Goal: Task Accomplishment & Management: Use online tool/utility

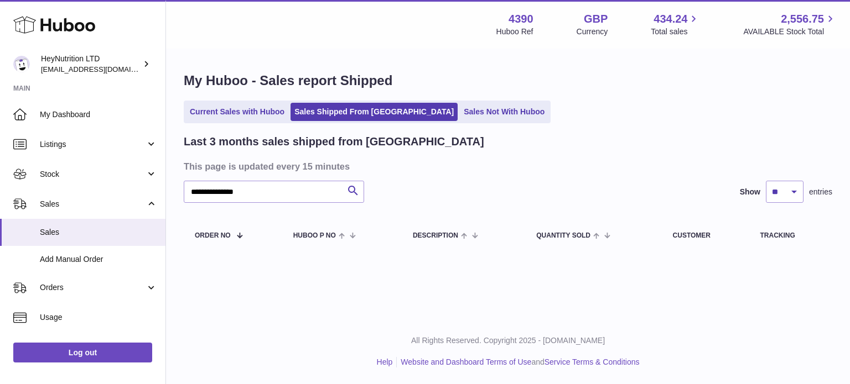
click at [229, 123] on ul "Current Sales with Huboo Sales Shipped From Huboo Sales Not With Huboo" at bounding box center [367, 112] width 367 height 23
click at [232, 118] on link "Current Sales with Huboo" at bounding box center [237, 112] width 102 height 18
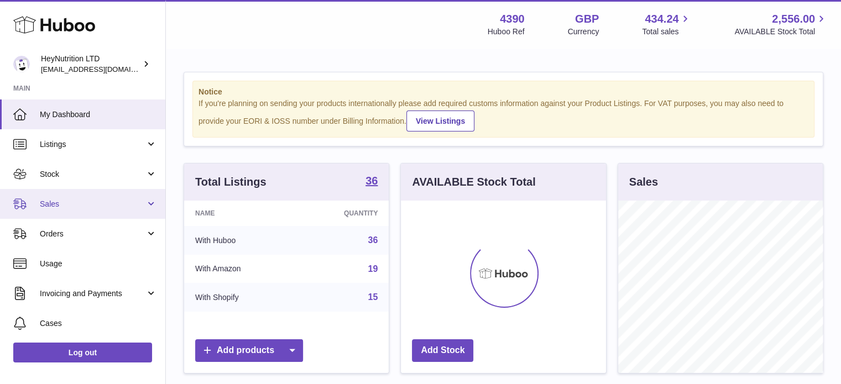
scroll to position [173, 205]
click at [81, 217] on link "Sales" at bounding box center [82, 204] width 165 height 30
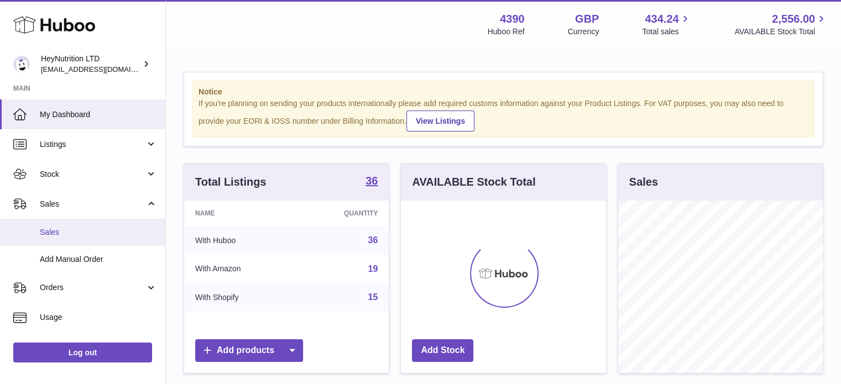
click at [80, 230] on span "Sales" at bounding box center [98, 232] width 117 height 11
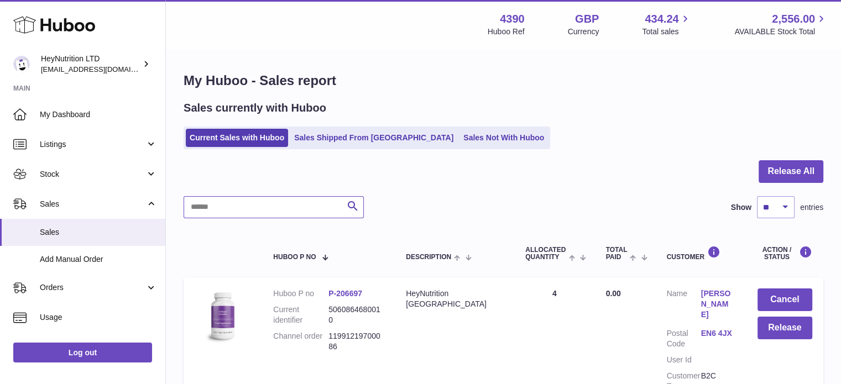
click at [293, 200] on input "text" at bounding box center [274, 207] width 180 height 22
paste input "**********"
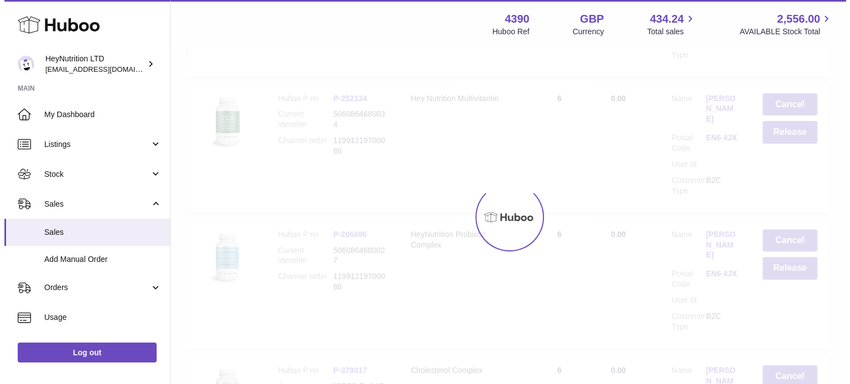
scroll to position [106, 0]
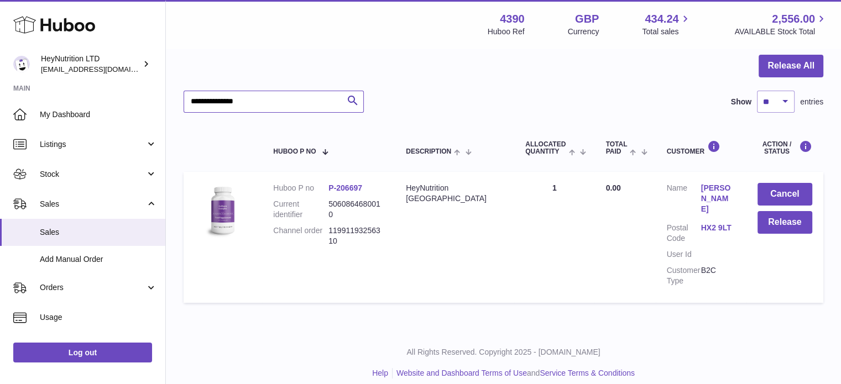
type input "**********"
click at [707, 223] on link "HX2 9LT" at bounding box center [718, 228] width 34 height 11
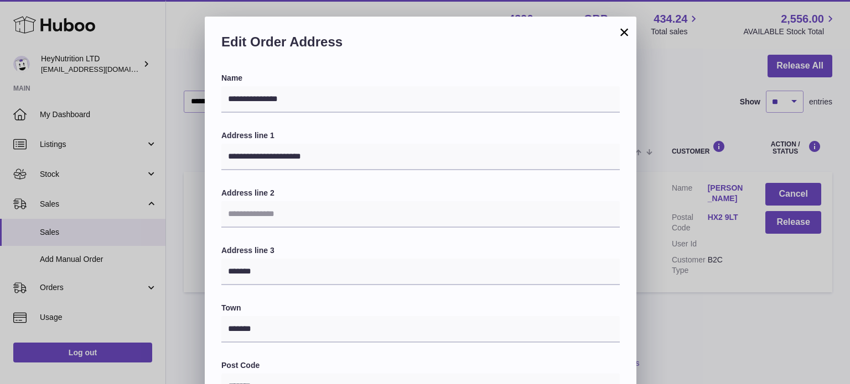
scroll to position [312, 0]
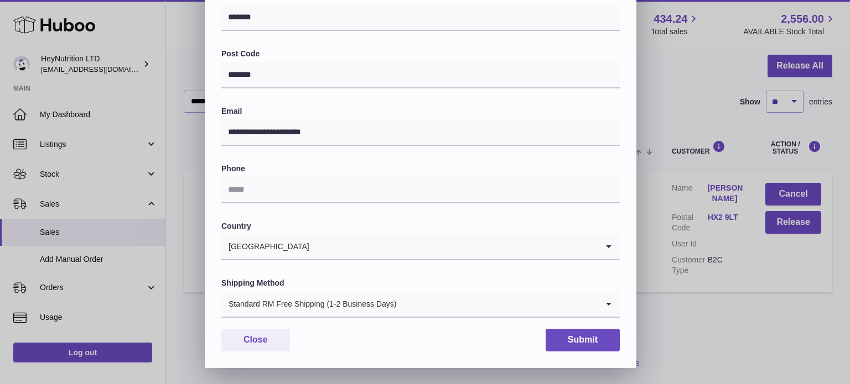
click at [326, 308] on div "Standard RM Free Shipping (1-2 Business Days)" at bounding box center [409, 304] width 376 height 25
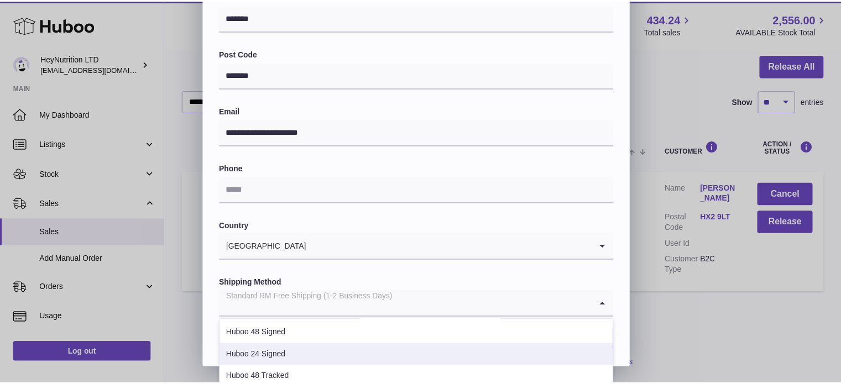
scroll to position [100, 0]
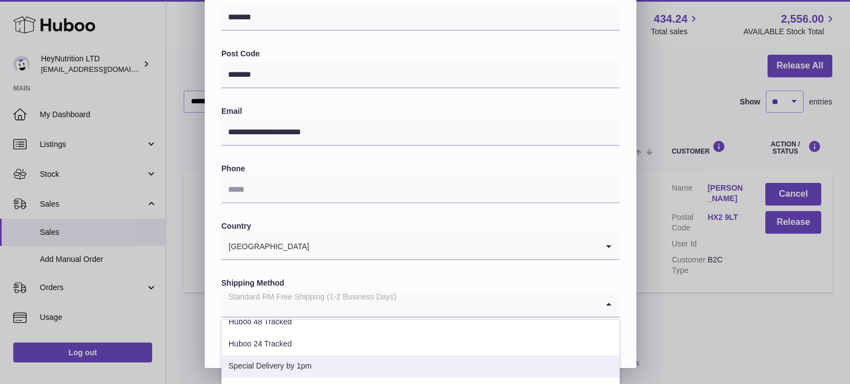
click at [315, 368] on li "Special Delivery by 1pm" at bounding box center [420, 367] width 397 height 22
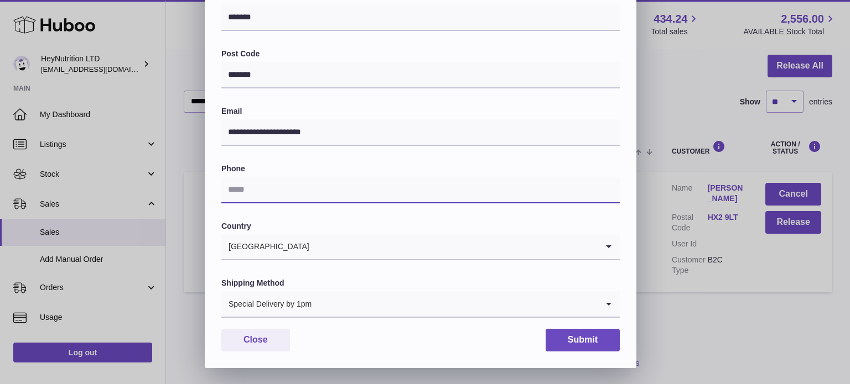
click at [306, 181] on input "text" at bounding box center [420, 190] width 398 height 27
paste input "**********"
type input "**********"
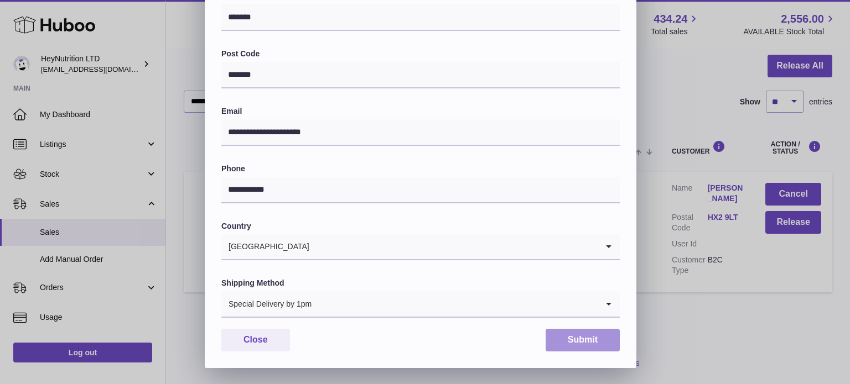
click at [595, 347] on button "Submit" at bounding box center [582, 340] width 74 height 23
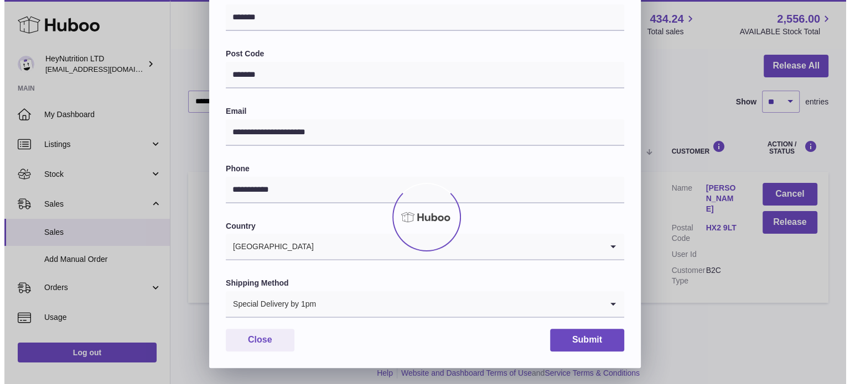
scroll to position [0, 0]
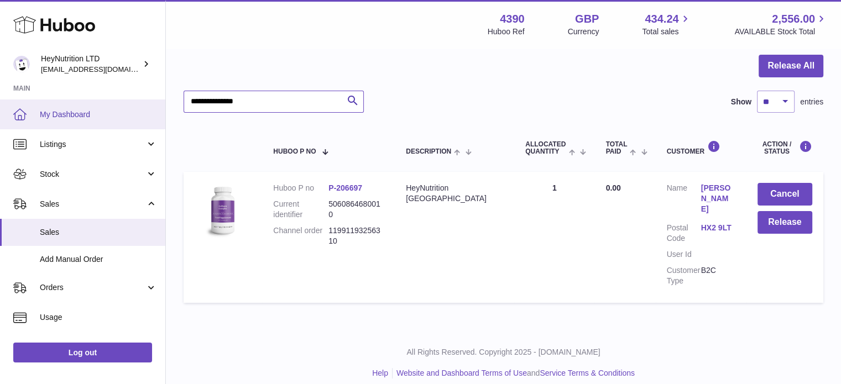
drag, startPoint x: 319, startPoint y: 98, endPoint x: 89, endPoint y: 122, distance: 231.4
click at [97, 122] on div "Huboo HeyNutrition LTD info@heynutrition.com Main My Dashboard Listings Not wit…" at bounding box center [420, 144] width 841 height 501
paste input "text"
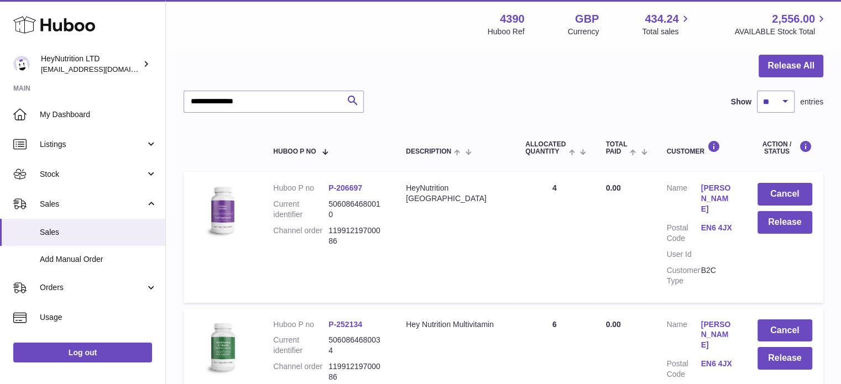
click at [712, 223] on link "EN6 4JX" at bounding box center [718, 228] width 34 height 11
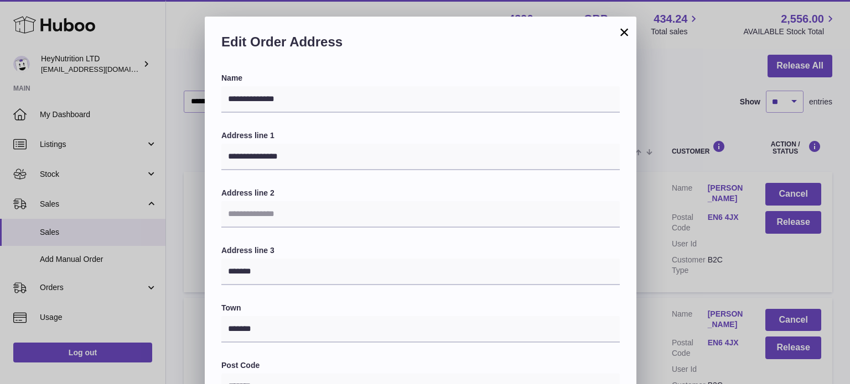
scroll to position [312, 0]
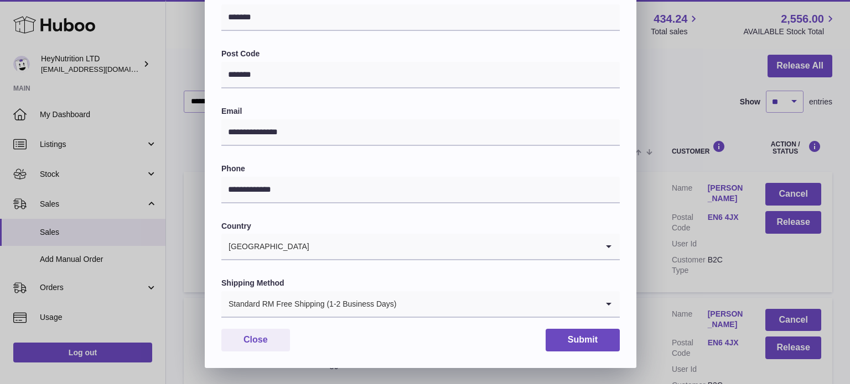
drag, startPoint x: 312, startPoint y: 292, endPoint x: 312, endPoint y: 303, distance: 11.1
click at [312, 293] on div "Standard RM Free Shipping (1-2 Business Days)" at bounding box center [409, 304] width 376 height 25
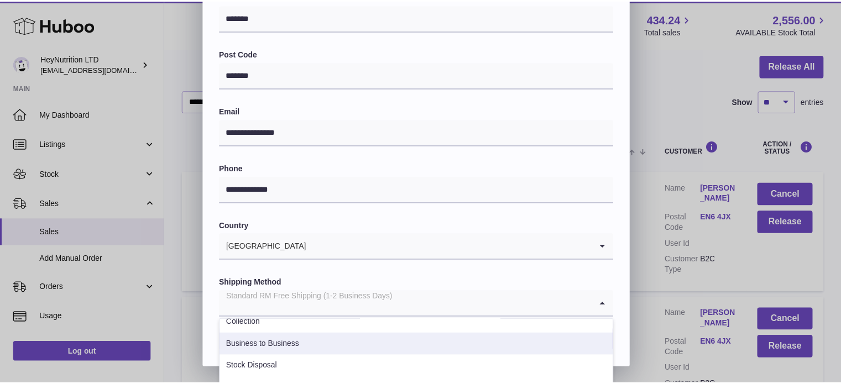
scroll to position [111, 0]
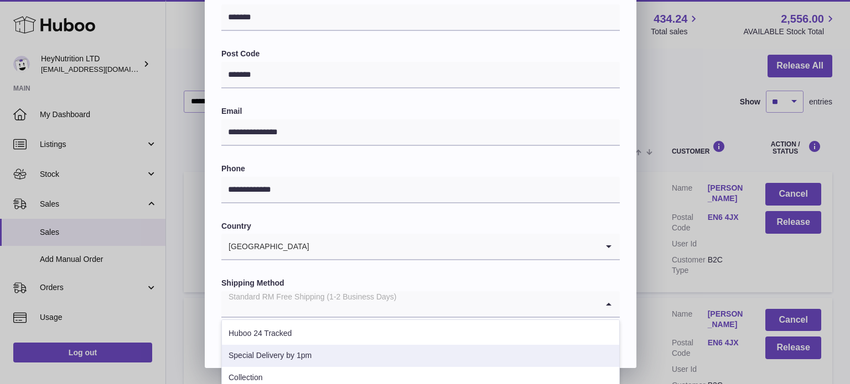
click at [319, 350] on li "Special Delivery by 1pm" at bounding box center [420, 356] width 397 height 22
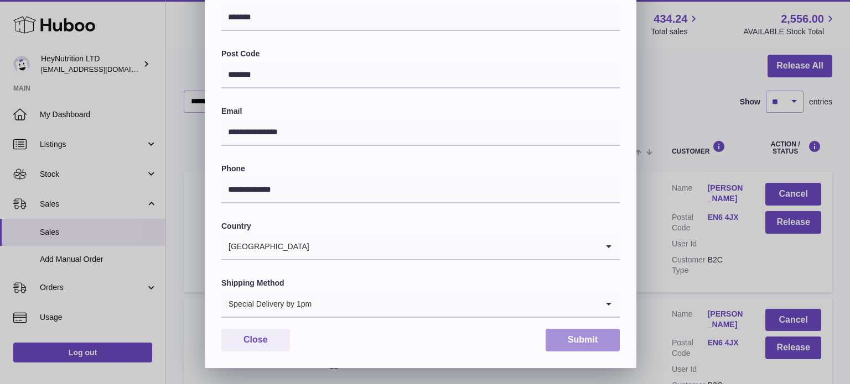
click at [603, 334] on button "Submit" at bounding box center [582, 340] width 74 height 23
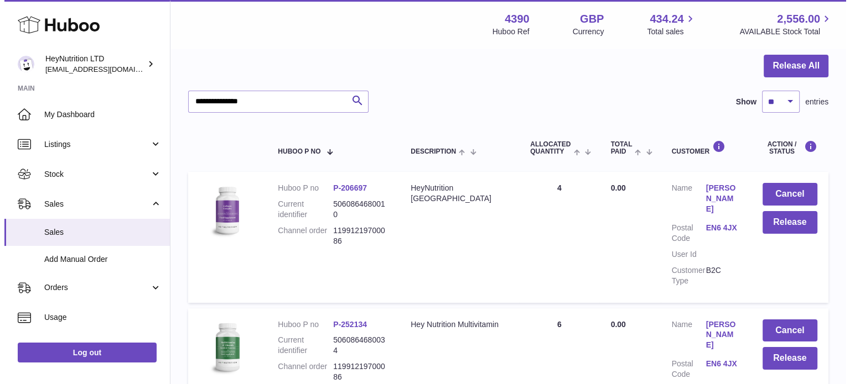
scroll to position [216, 0]
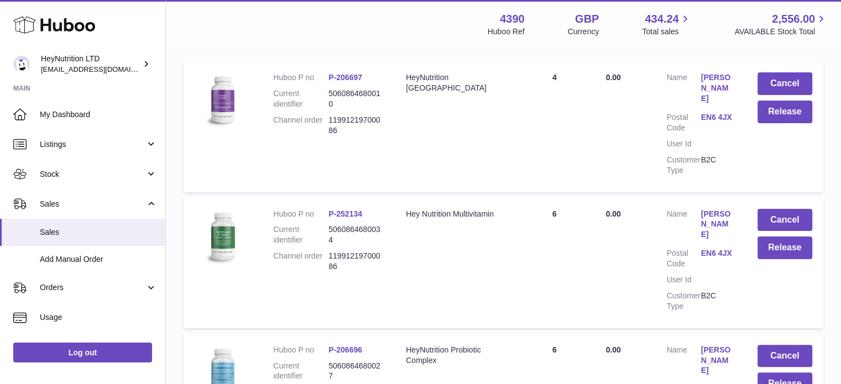
click at [707, 248] on link "EN6 4JX" at bounding box center [718, 253] width 34 height 11
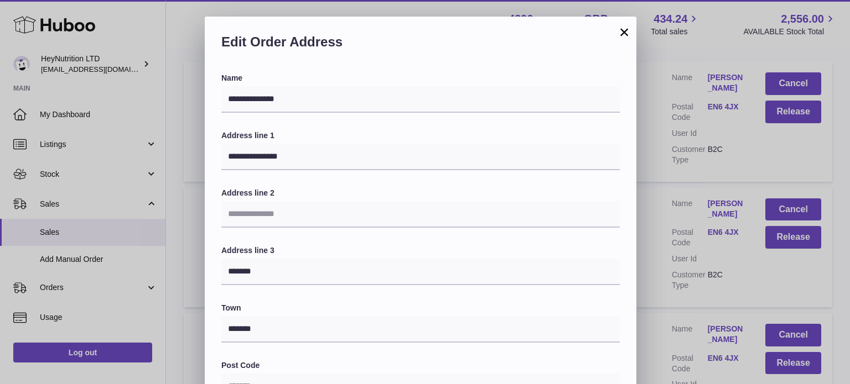
scroll to position [312, 0]
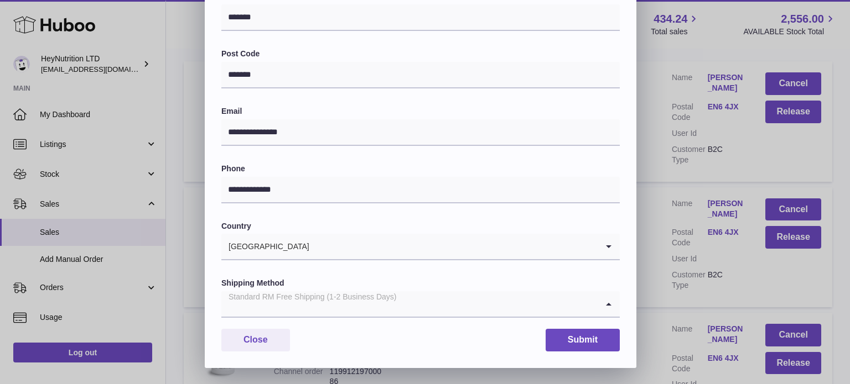
click at [312, 307] on div "Standard RM Free Shipping (1-2 Business Days)" at bounding box center [409, 304] width 376 height 25
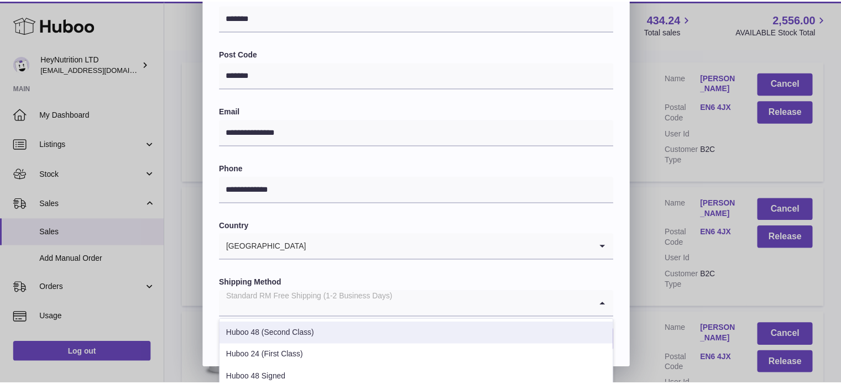
scroll to position [111, 0]
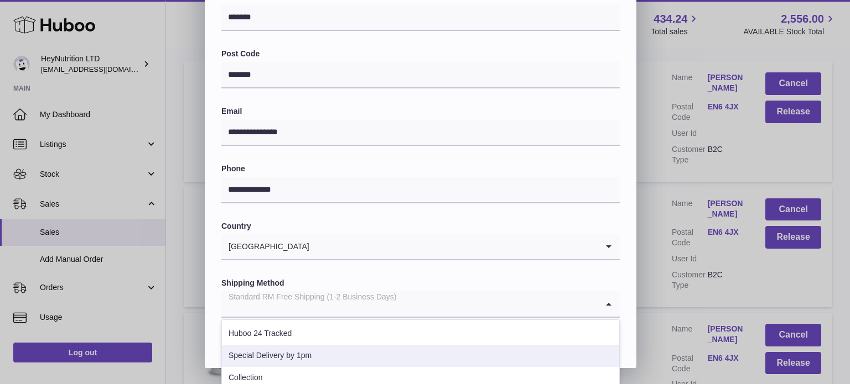
click at [323, 353] on li "Special Delivery by 1pm" at bounding box center [420, 356] width 397 height 22
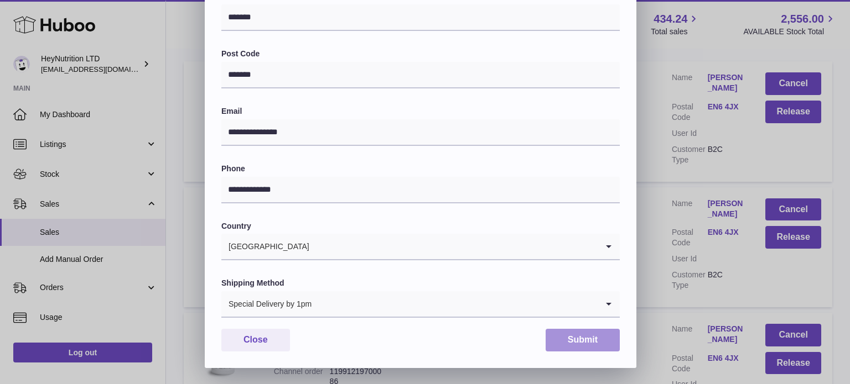
click at [570, 341] on button "Submit" at bounding box center [582, 340] width 74 height 23
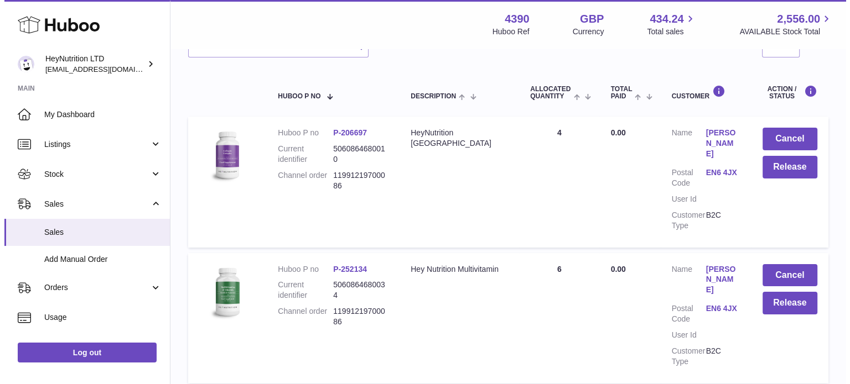
scroll to position [327, 0]
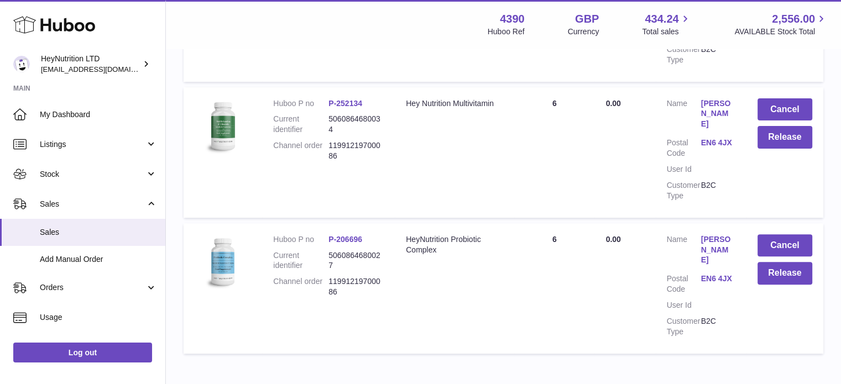
click at [704, 274] on link "EN6 4JX" at bounding box center [718, 279] width 34 height 11
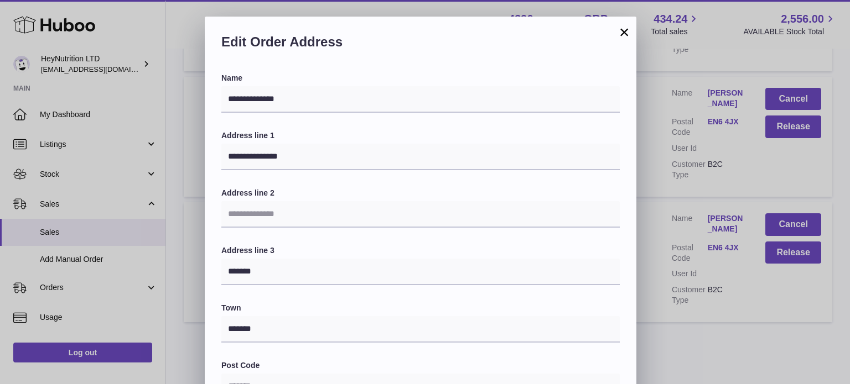
scroll to position [312, 0]
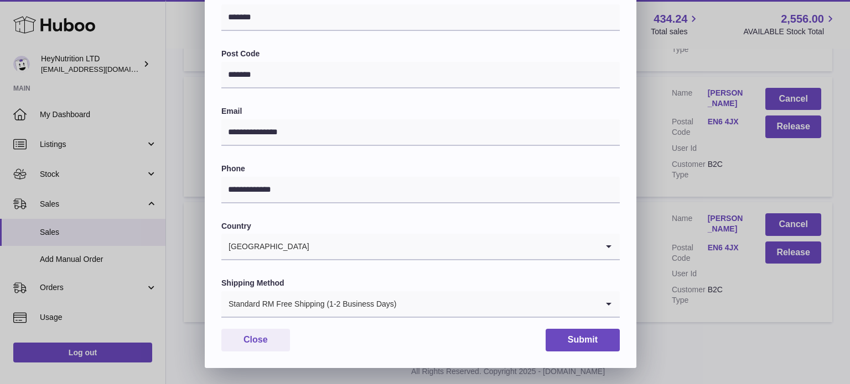
click at [366, 279] on label "Shipping Method" at bounding box center [420, 283] width 398 height 11
click at [351, 301] on div "Standard RM Free Shipping (1-2 Business Days)" at bounding box center [409, 304] width 376 height 25
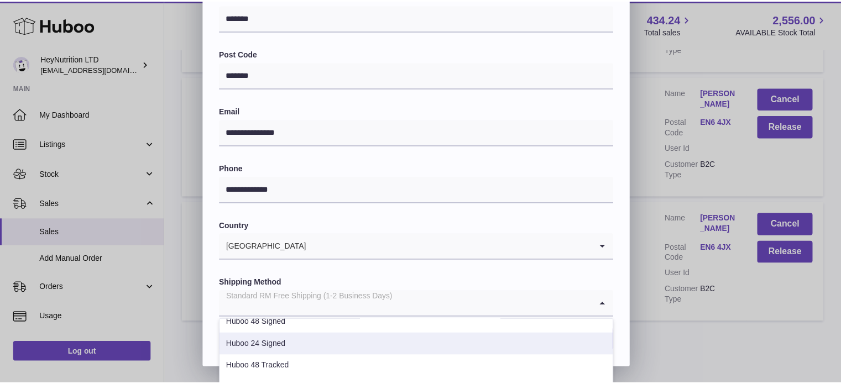
scroll to position [111, 0]
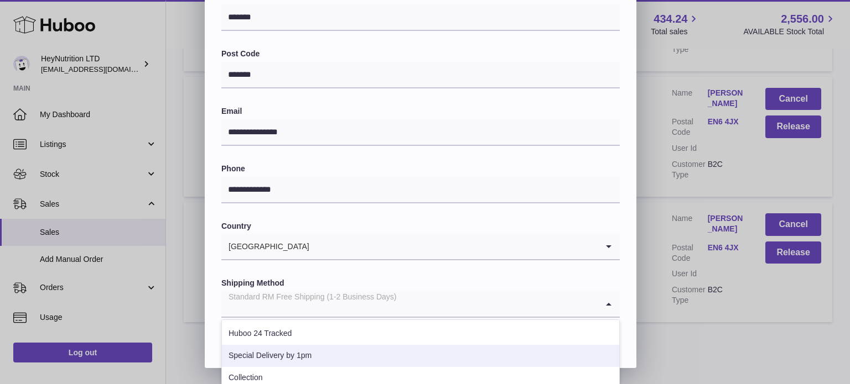
click at [314, 351] on li "Special Delivery by 1pm" at bounding box center [420, 356] width 397 height 22
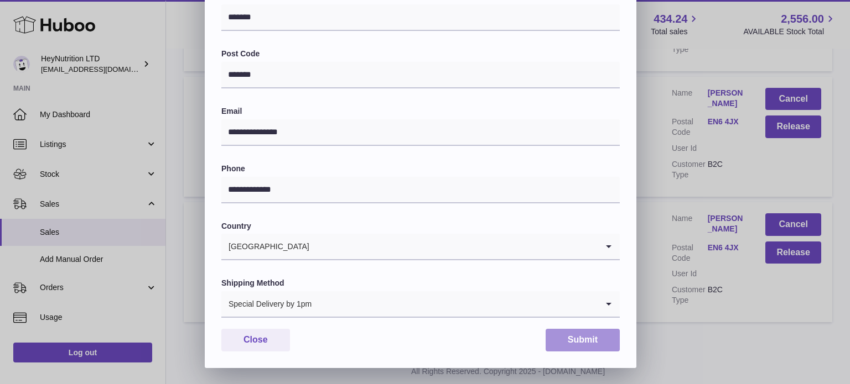
click at [586, 330] on button "Submit" at bounding box center [582, 340] width 74 height 23
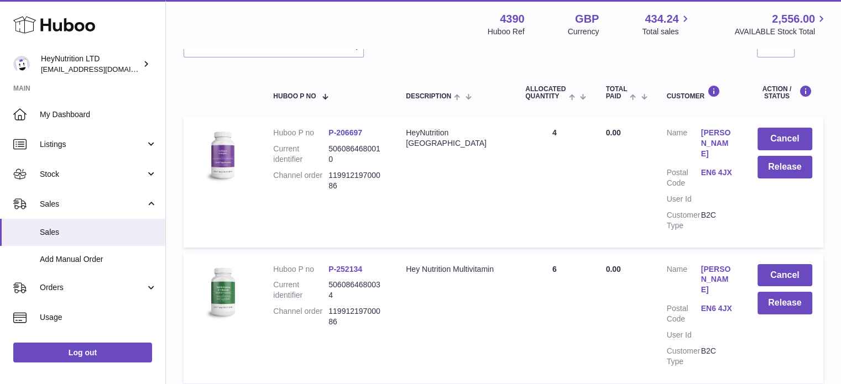
scroll to position [0, 0]
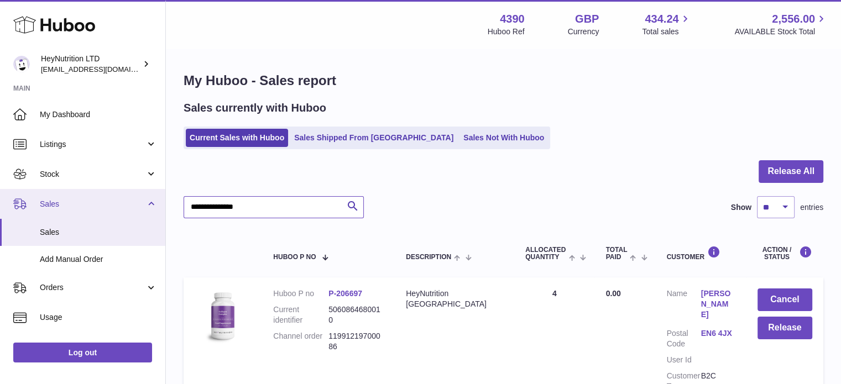
drag, startPoint x: 268, startPoint y: 202, endPoint x: 69, endPoint y: 202, distance: 198.6
click at [91, 202] on div "Huboo HeyNutrition LTD info@heynutrition.com Main My Dashboard Listings Not wit…" at bounding box center [420, 387] width 841 height 774
paste input "text"
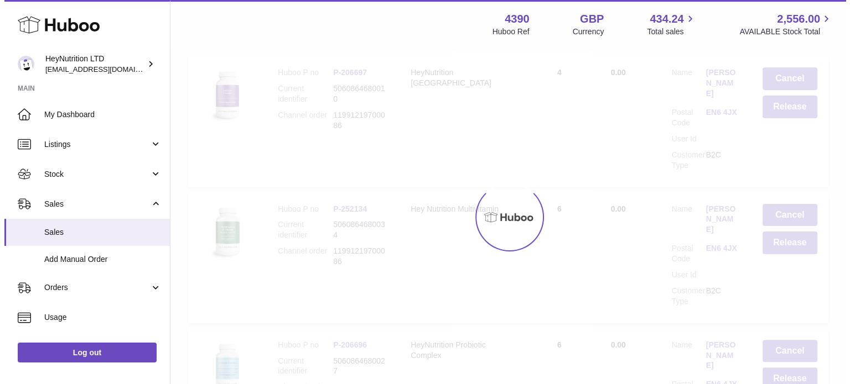
scroll to position [106, 0]
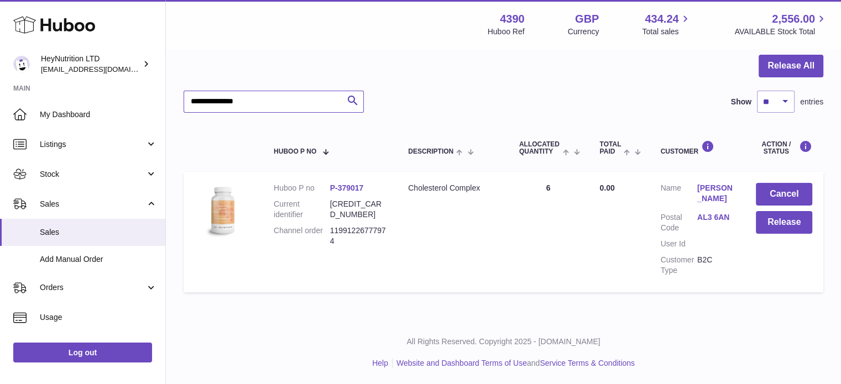
type input "**********"
click at [700, 212] on link "AL3 6AN" at bounding box center [716, 217] width 37 height 11
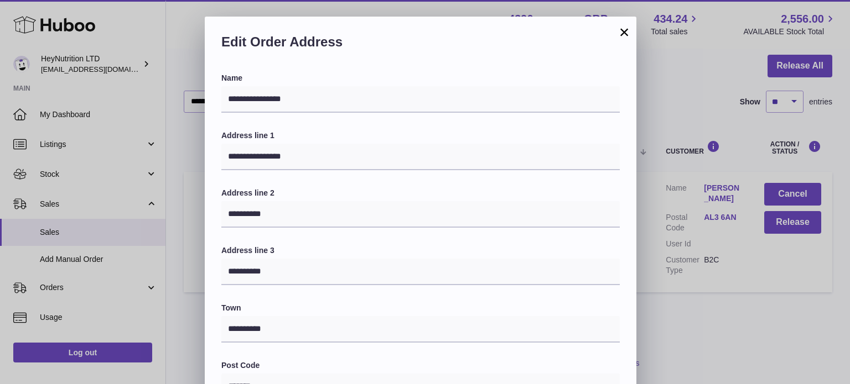
scroll to position [312, 0]
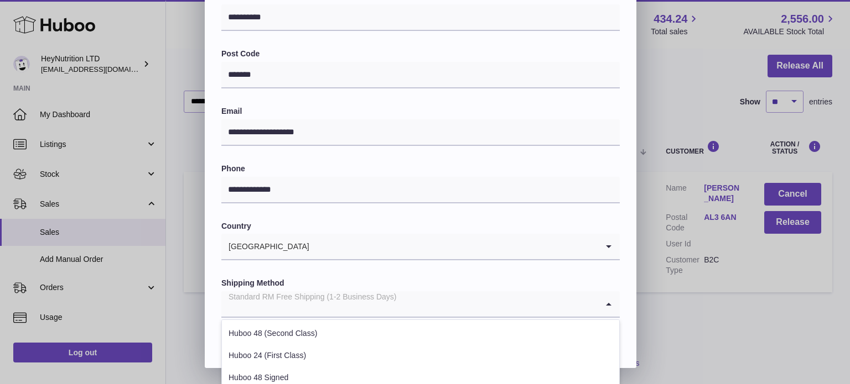
click at [296, 293] on div "Standard RM Free Shipping (1-2 Business Days)" at bounding box center [409, 304] width 376 height 25
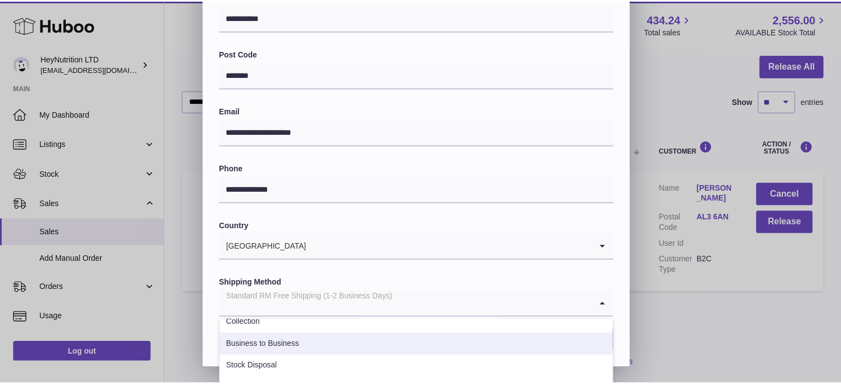
scroll to position [111, 0]
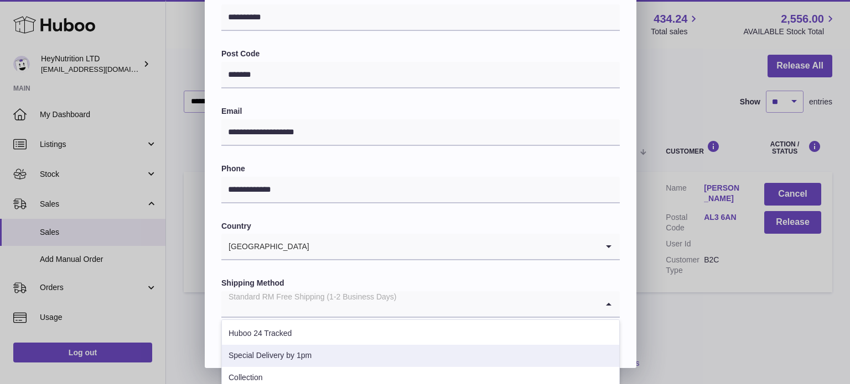
click at [315, 357] on li "Special Delivery by 1pm" at bounding box center [420, 356] width 397 height 22
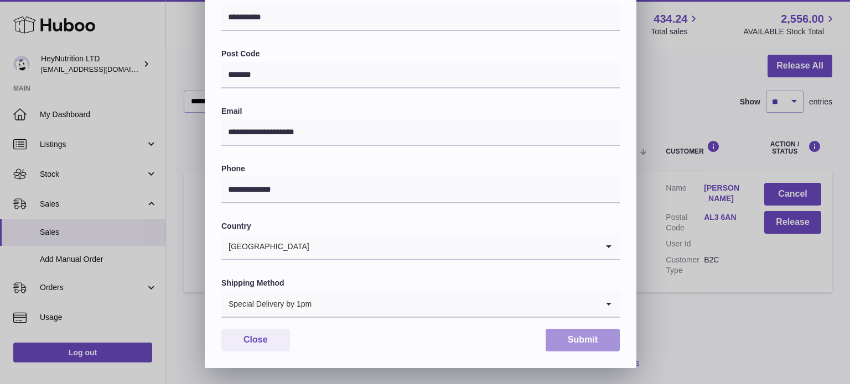
click at [590, 342] on button "Submit" at bounding box center [582, 340] width 74 height 23
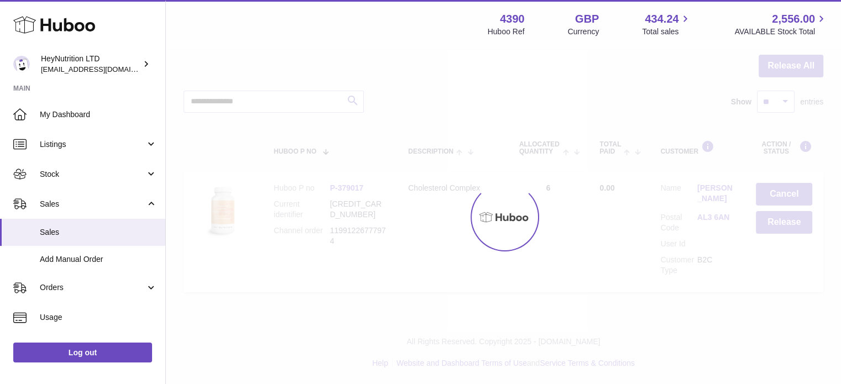
scroll to position [0, 0]
